Goal: Task Accomplishment & Management: Manage account settings

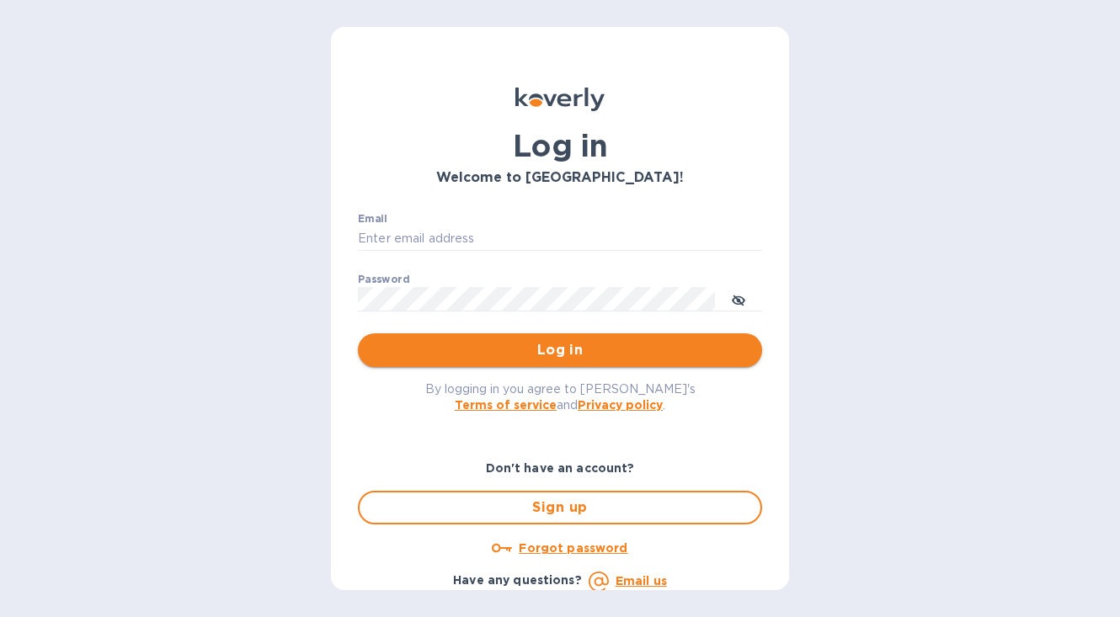
type input "carson@rivegauchewine.com"
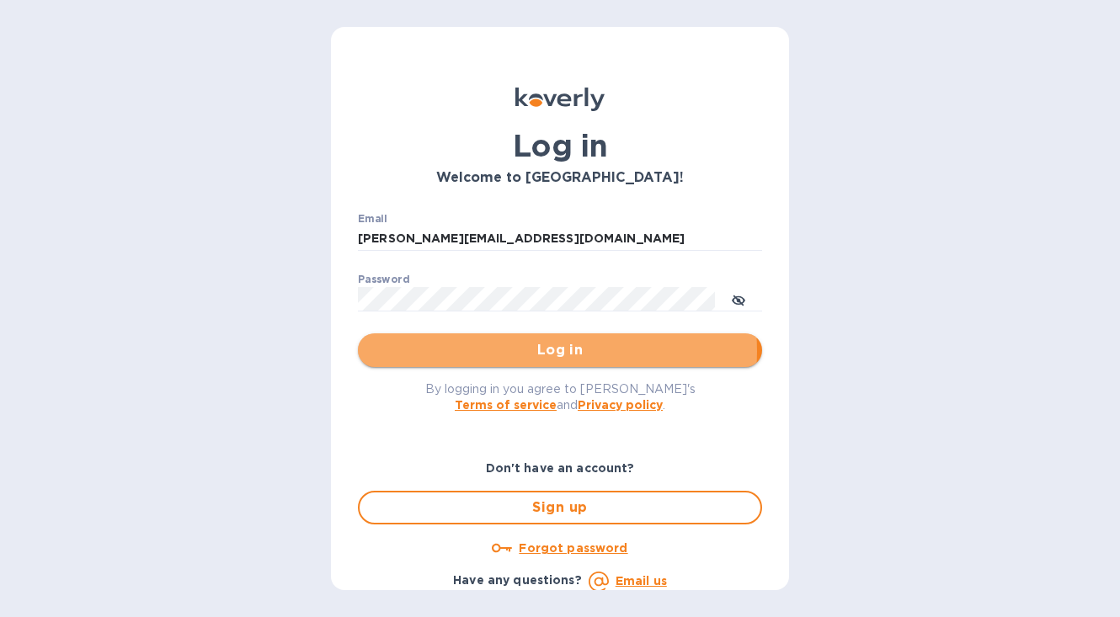
click at [545, 351] on span "Log in" at bounding box center [559, 350] width 377 height 20
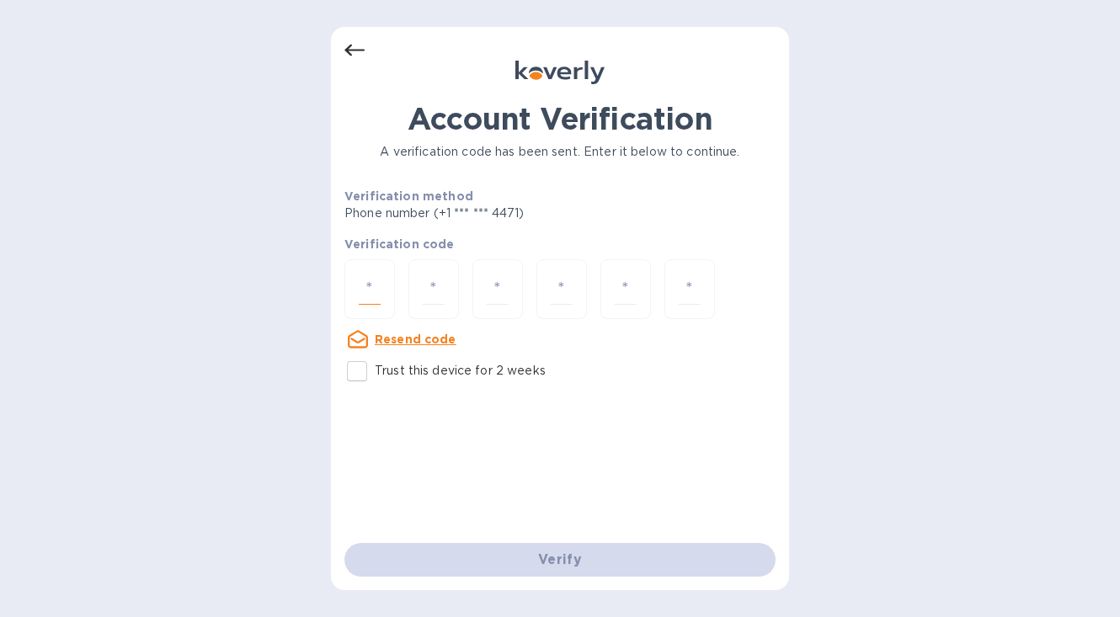
click at [380, 291] on input "number" at bounding box center [370, 289] width 22 height 31
type input "4"
type input "3"
type input "1"
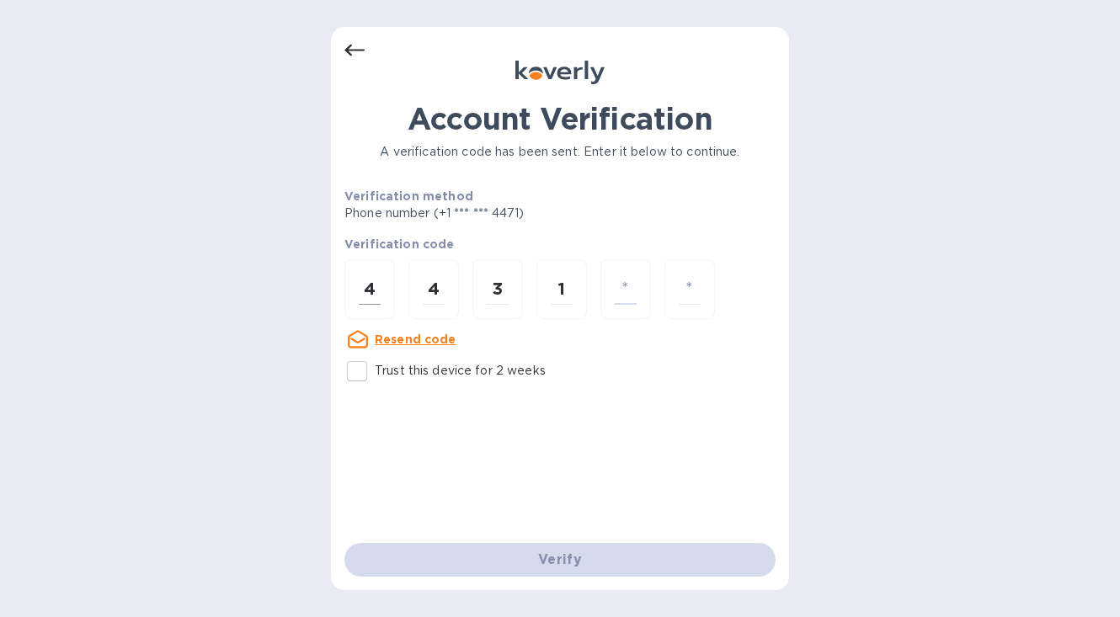
type input "8"
type input "5"
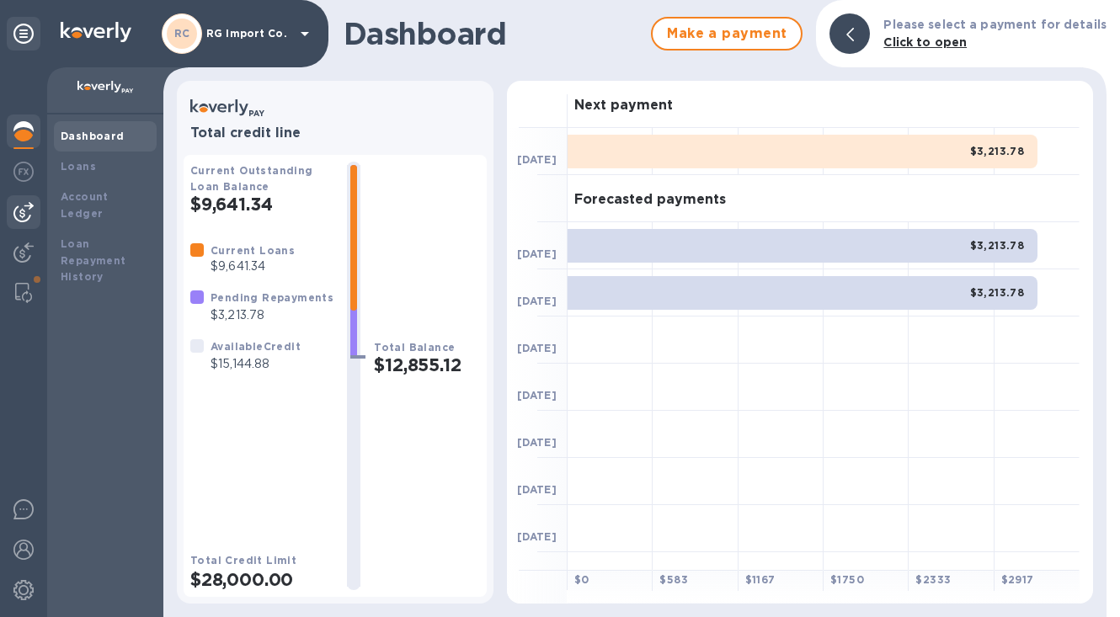
click at [24, 210] on img at bounding box center [23, 212] width 20 height 20
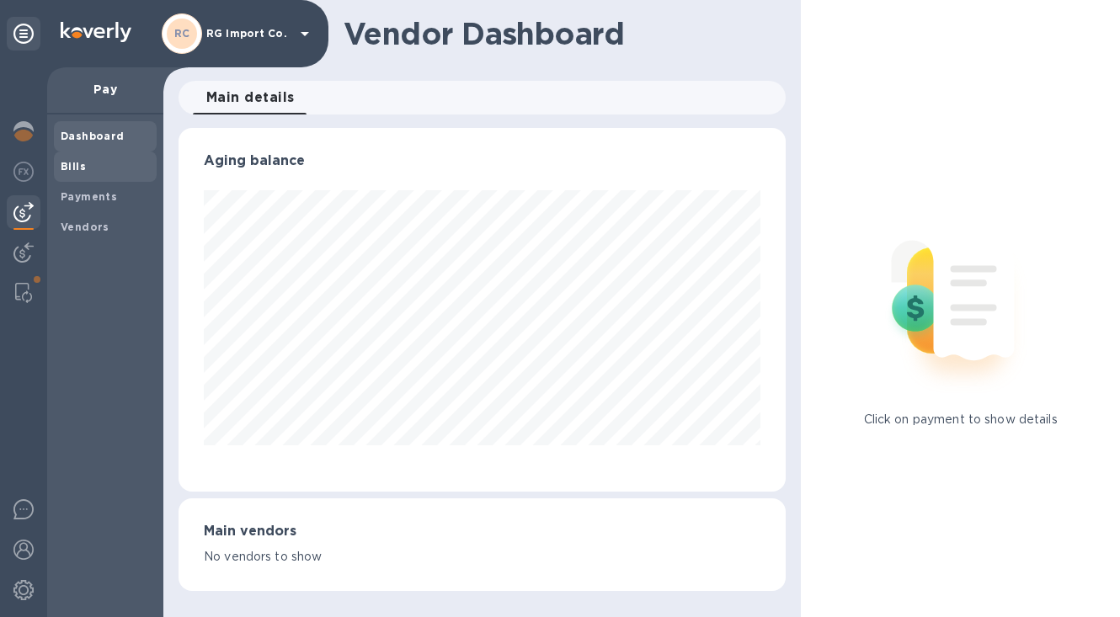
scroll to position [364, 607]
click at [89, 167] on span "Bills" at bounding box center [105, 166] width 89 height 17
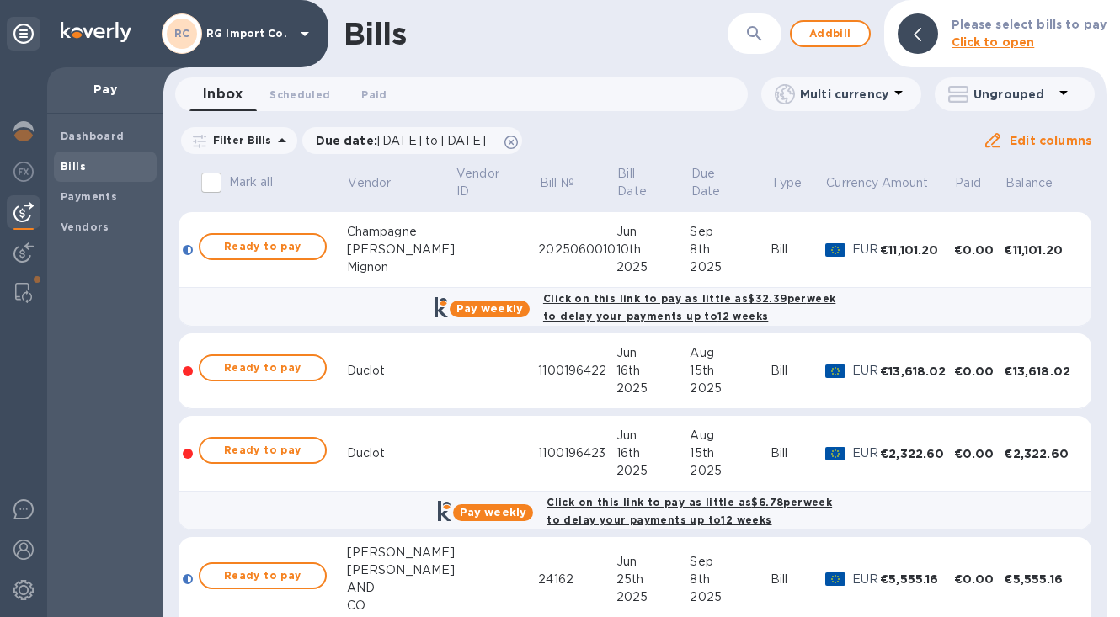
scroll to position [259, 0]
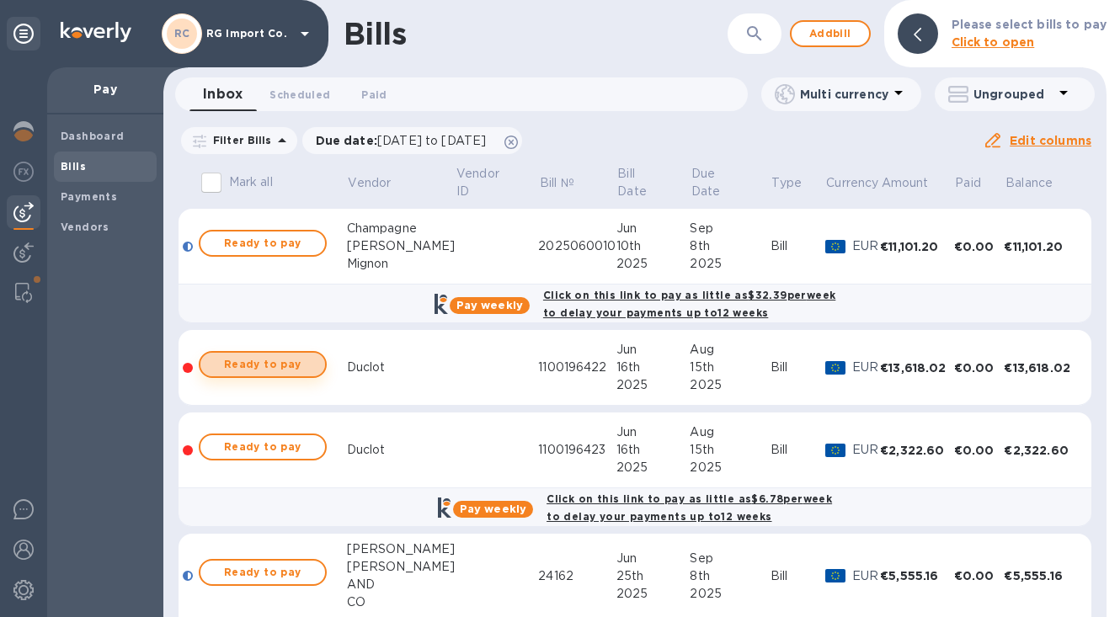
click at [265, 363] on span "Ready to pay" at bounding box center [263, 365] width 98 height 20
click at [307, 360] on span "Ready to pay" at bounding box center [263, 365] width 98 height 20
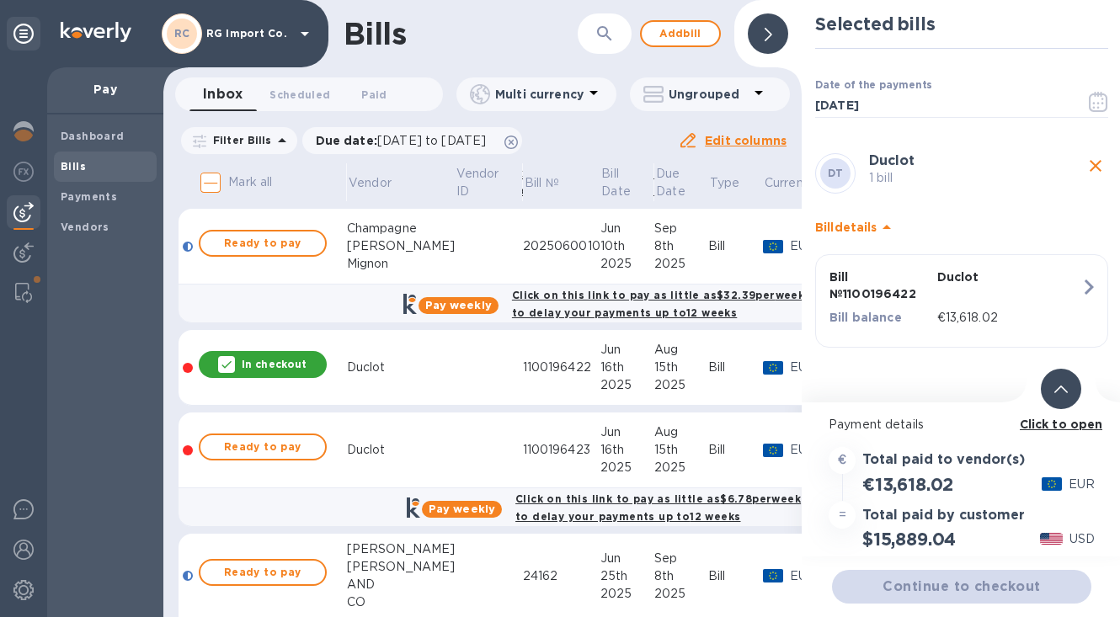
click at [1062, 386] on icon at bounding box center [1060, 390] width 13 height 8
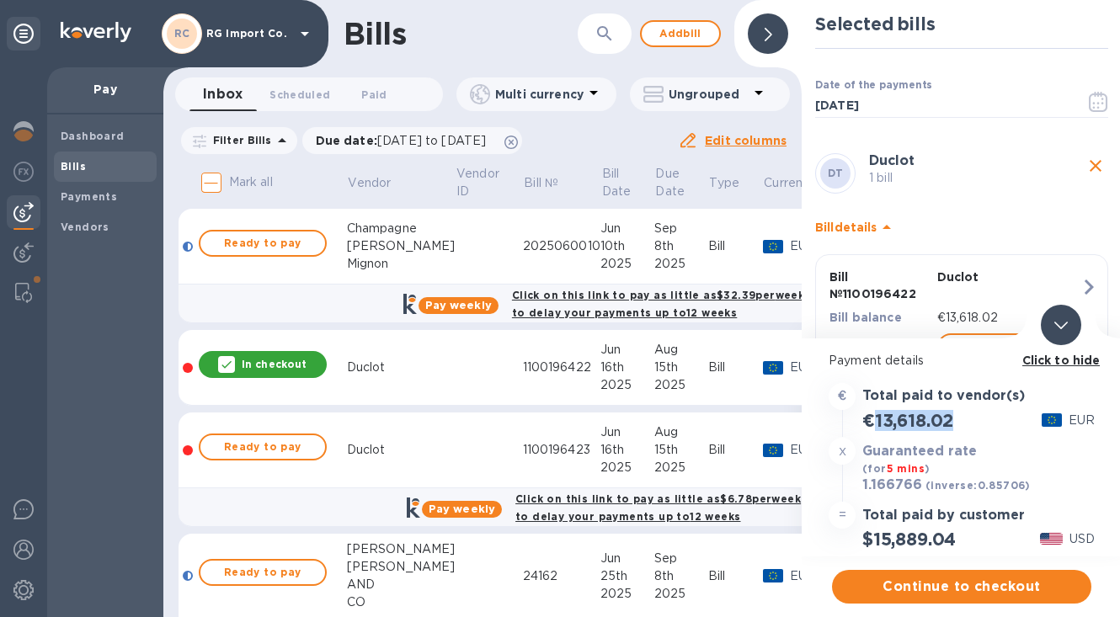
drag, startPoint x: 963, startPoint y: 423, endPoint x: 876, endPoint y: 425, distance: 87.6
click at [875, 425] on div "€13,618.02 EUR" at bounding box center [961, 421] width 273 height 28
copy h2 "13,618.02"
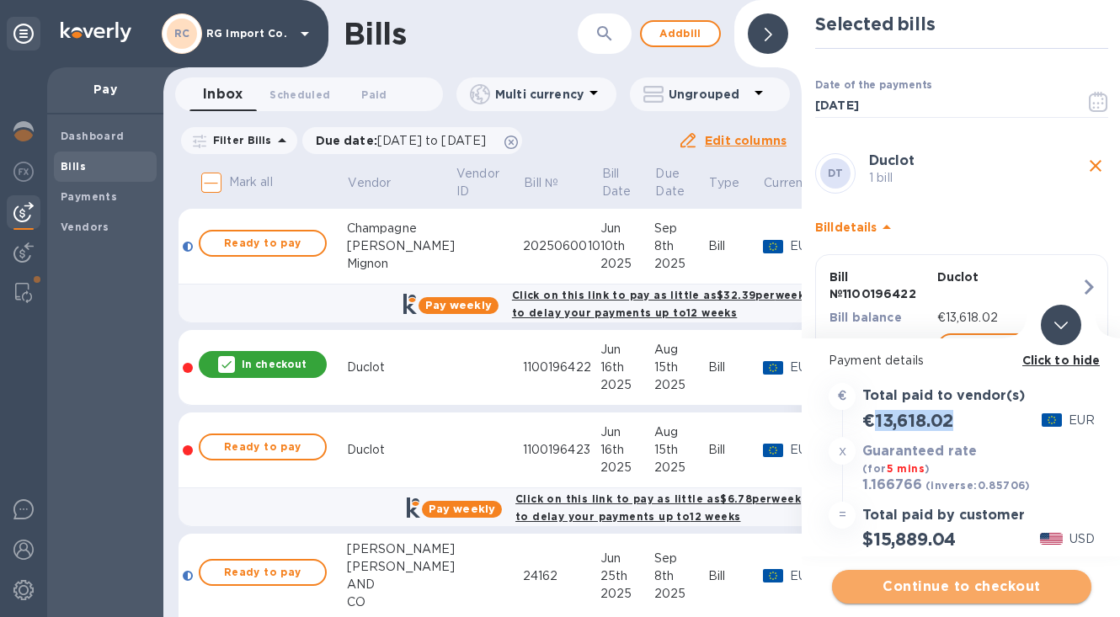
click at [910, 584] on span "Continue to checkout" at bounding box center [961, 587] width 232 height 20
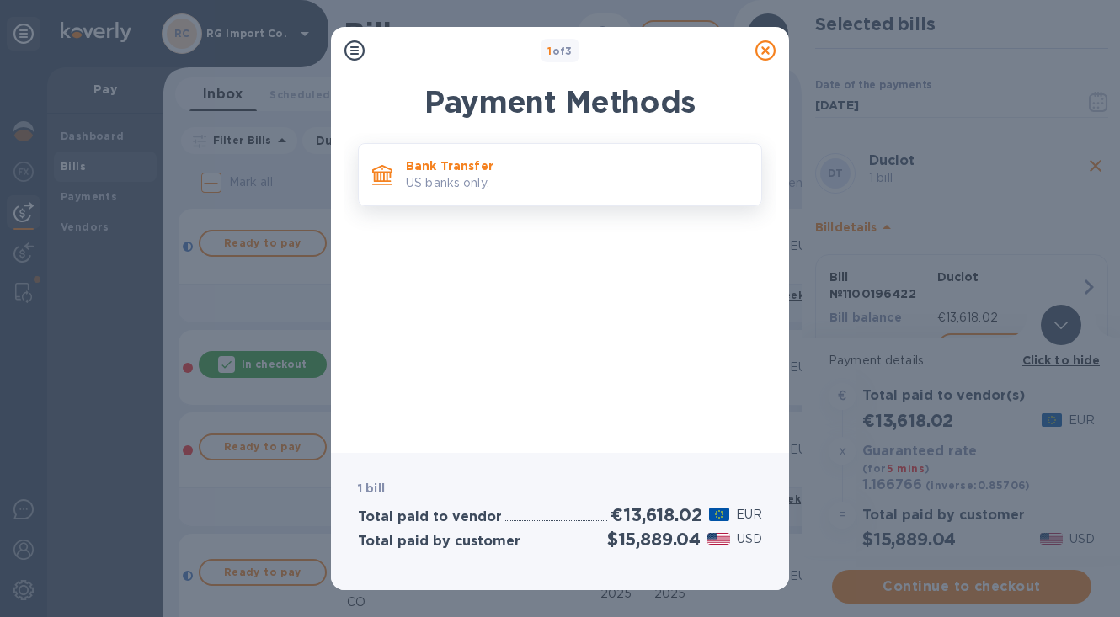
click at [536, 176] on p "US banks only." at bounding box center [577, 183] width 342 height 18
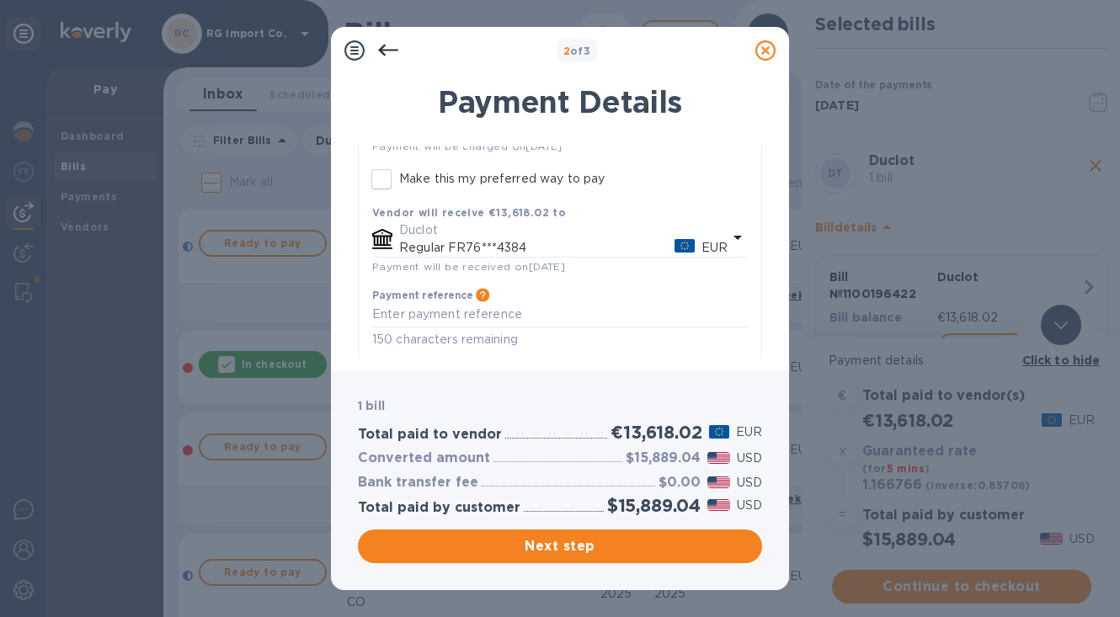
scroll to position [189, 0]
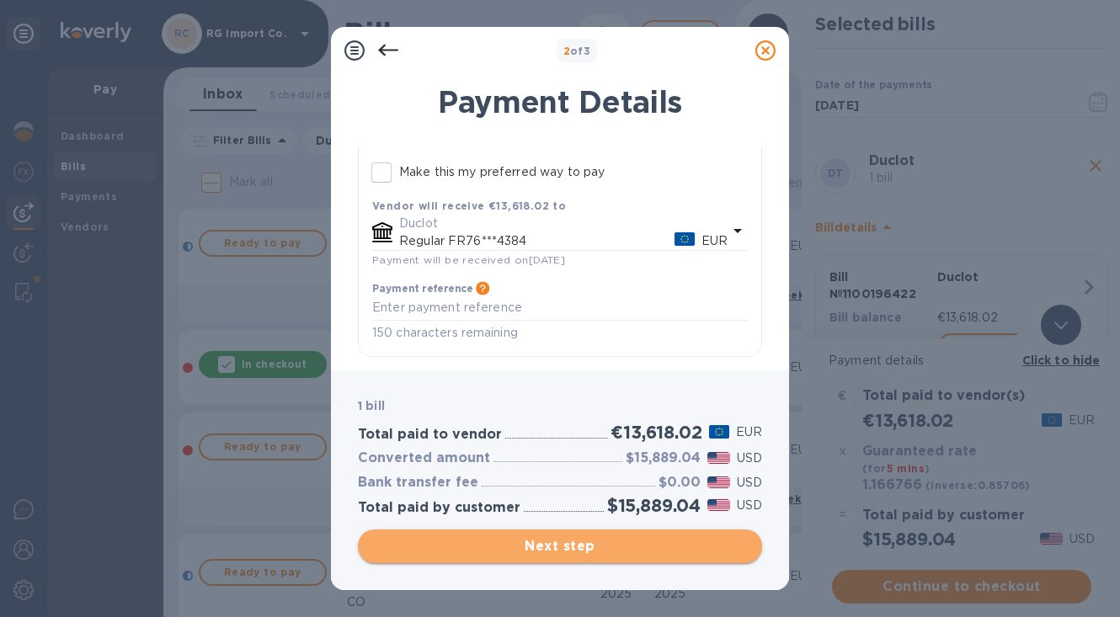
click at [481, 547] on span "Next step" at bounding box center [559, 546] width 377 height 20
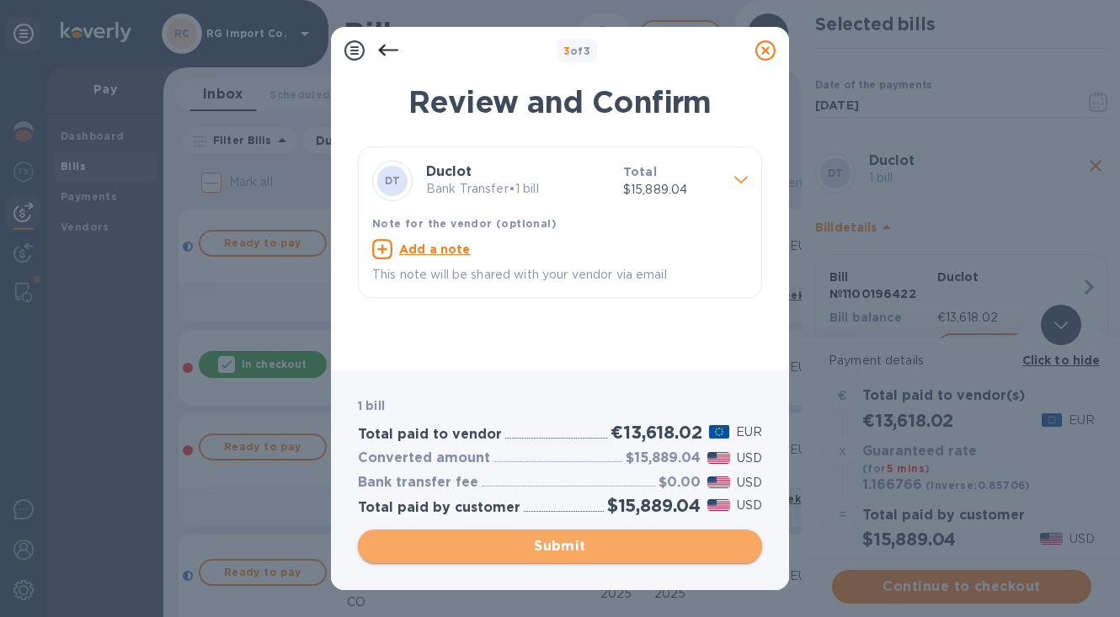
click at [592, 547] on span "Submit" at bounding box center [559, 546] width 377 height 20
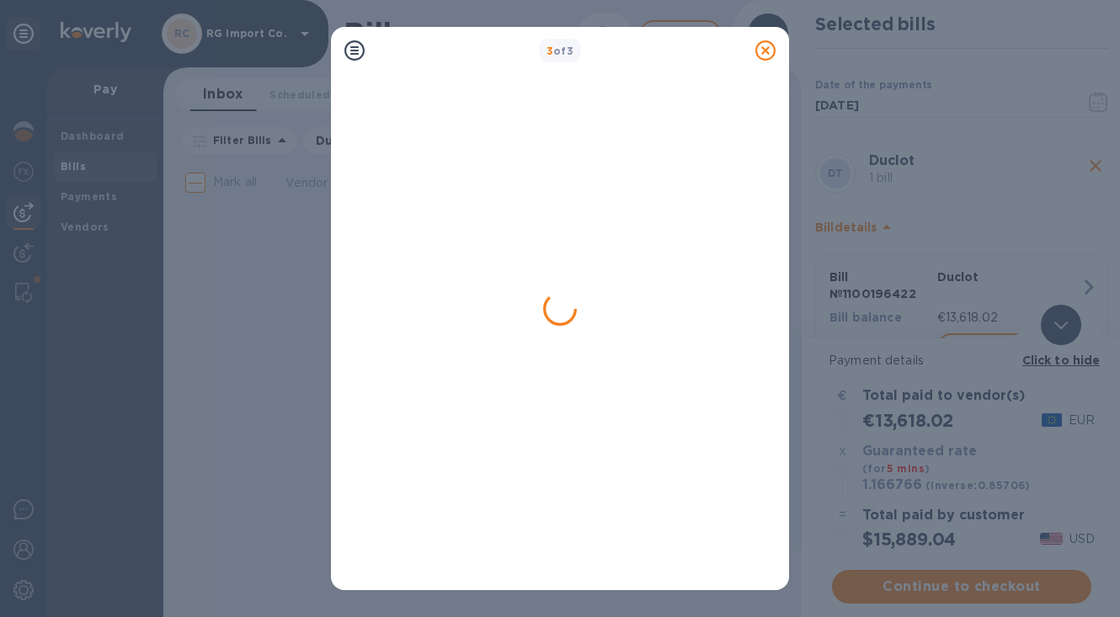
scroll to position [0, 0]
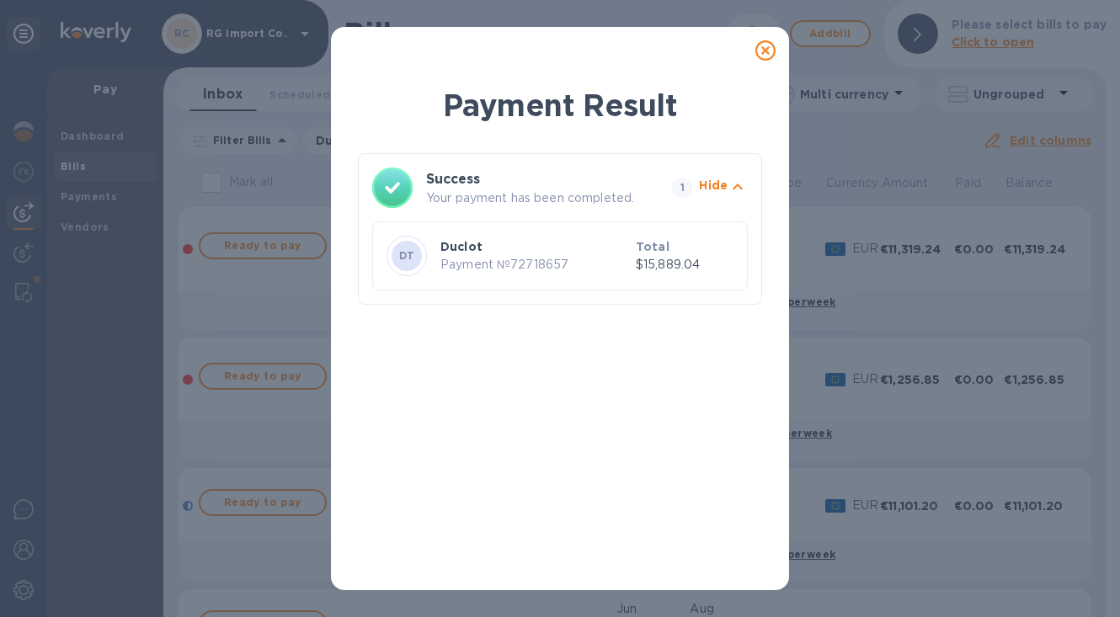
click at [766, 49] on icon at bounding box center [765, 50] width 20 height 20
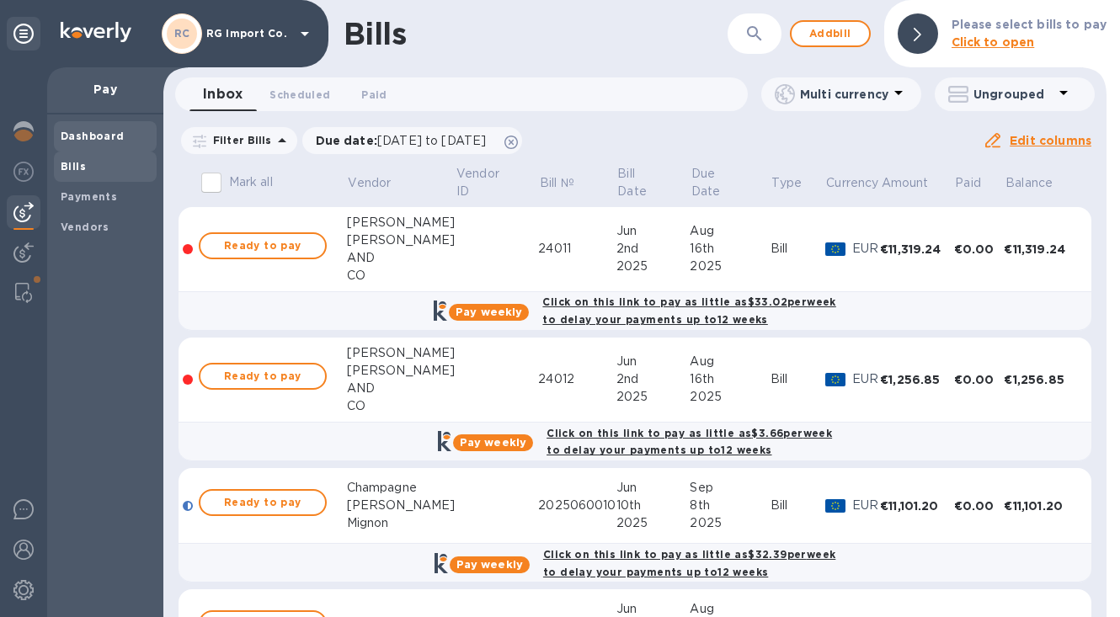
click at [104, 140] on b "Dashboard" at bounding box center [93, 136] width 64 height 13
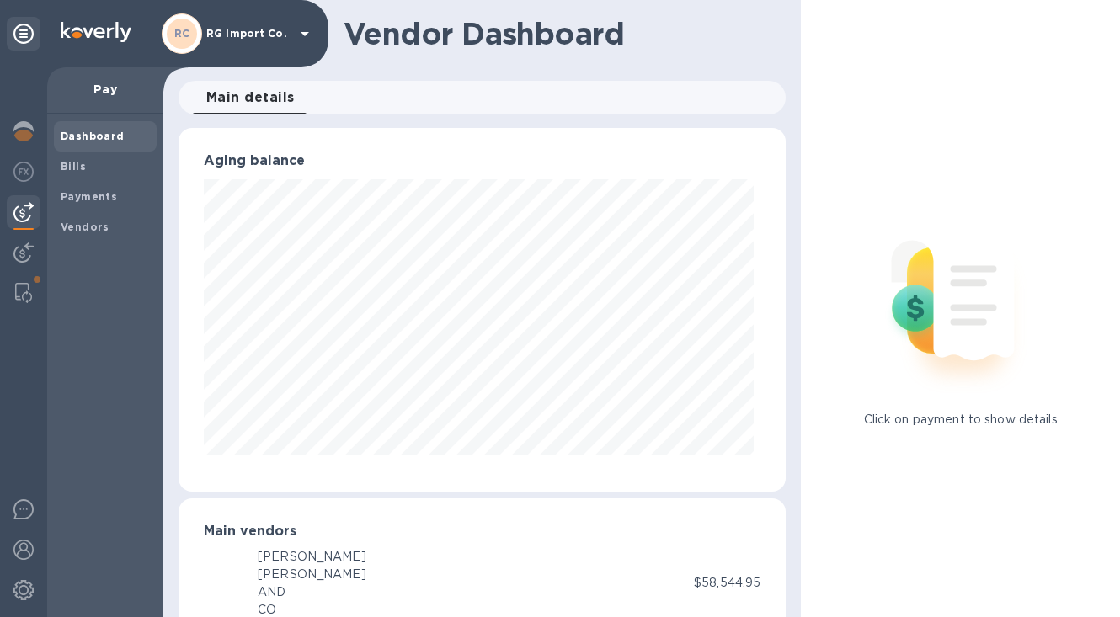
scroll to position [841760, 841523]
